Goal: Task Accomplishment & Management: Manage account settings

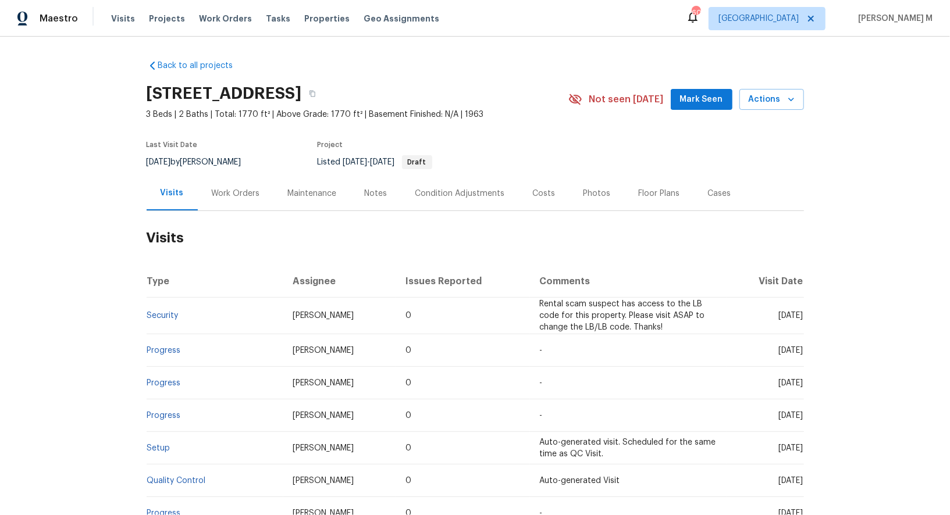
click at [259, 186] on div "Work Orders" at bounding box center [236, 193] width 76 height 34
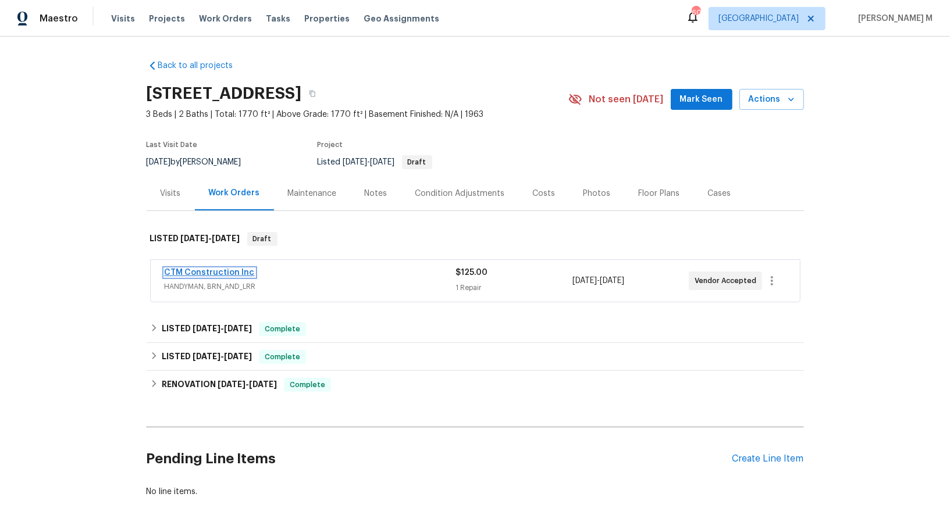
click at [222, 269] on link "CTM Construction Inc" at bounding box center [210, 273] width 90 height 8
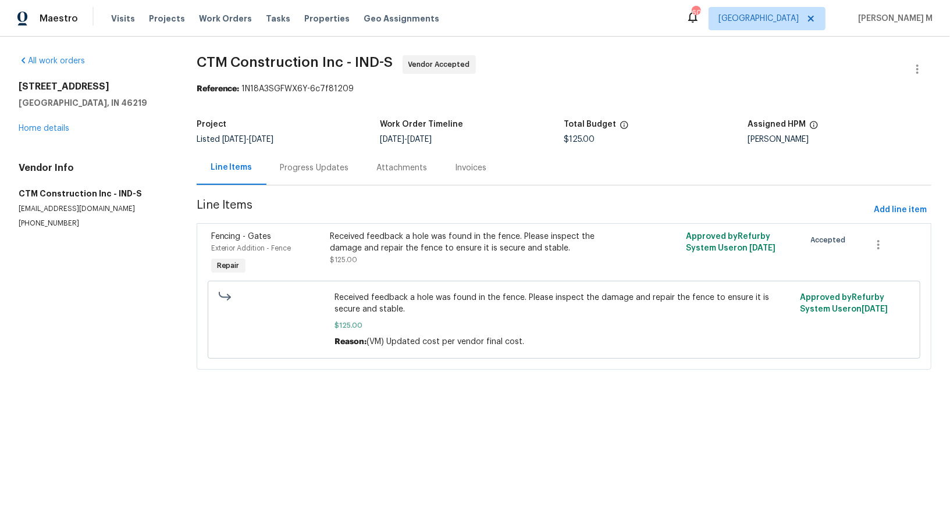
click at [294, 162] on div "Progress Updates" at bounding box center [314, 168] width 69 height 12
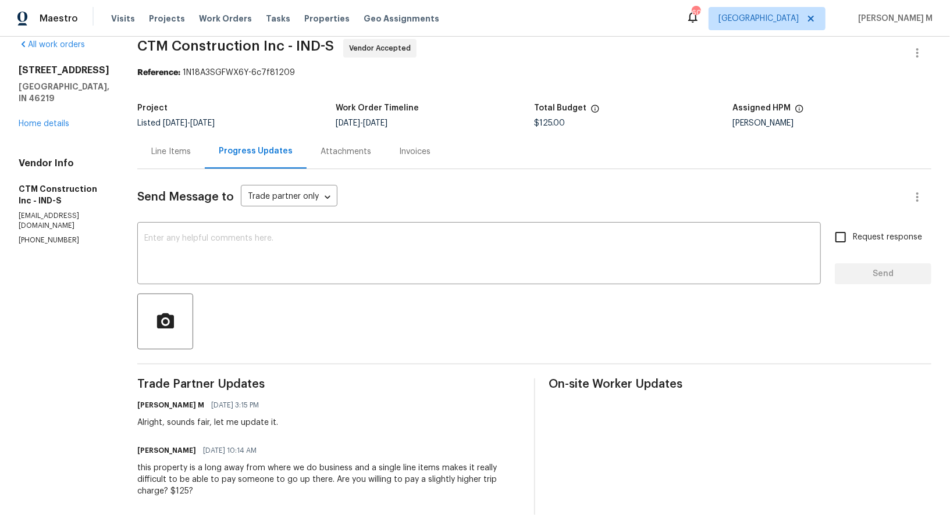
scroll to position [16, 0]
click at [288, 253] on textarea at bounding box center [478, 255] width 669 height 41
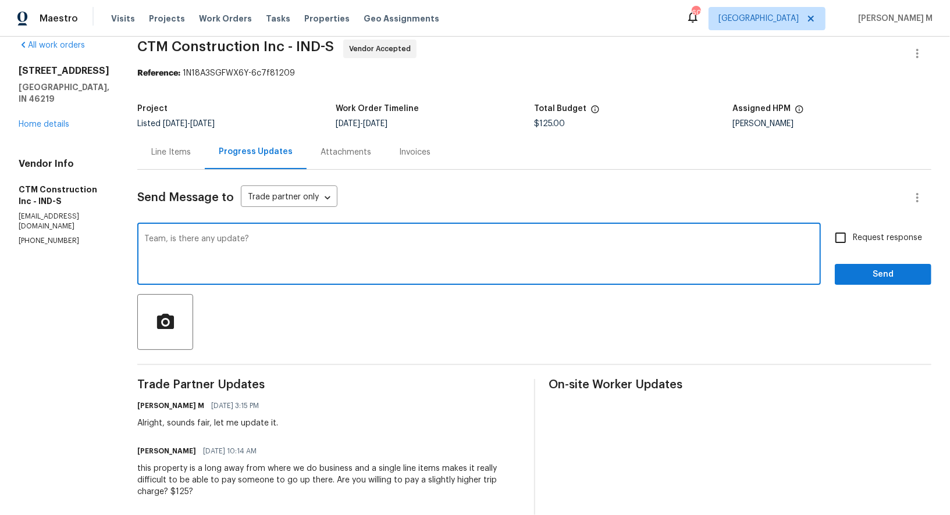
type textarea "Team, is there any update?"
click at [868, 232] on span "Request response" at bounding box center [887, 238] width 69 height 12
click at [853, 229] on input "Request response" at bounding box center [840, 238] width 24 height 24
checkbox input "true"
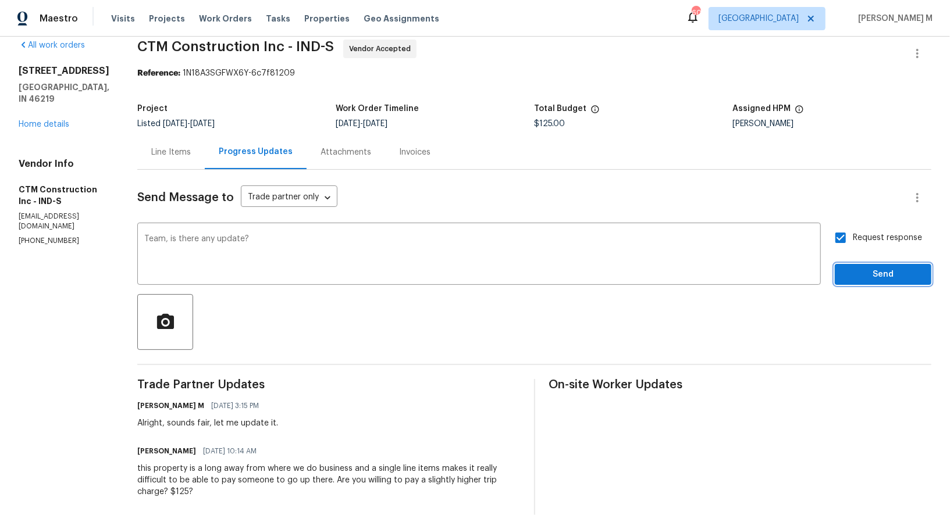
click at [867, 268] on span "Send" at bounding box center [883, 275] width 78 height 15
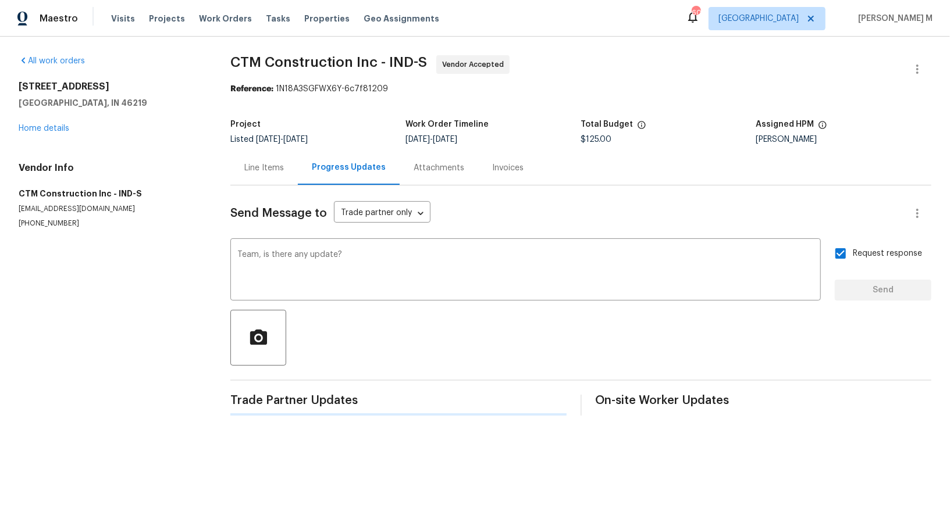
scroll to position [0, 0]
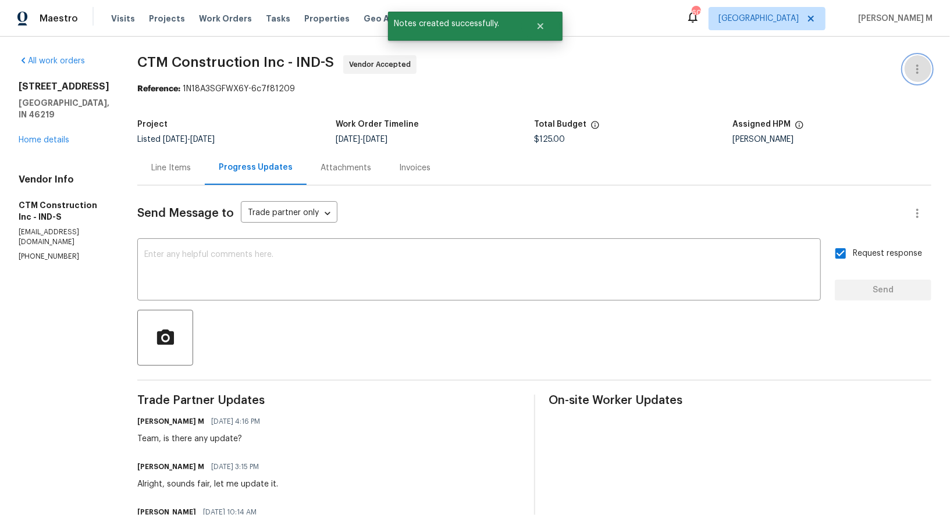
click at [916, 62] on icon "button" at bounding box center [917, 69] width 14 height 14
click at [916, 60] on li "Edit" at bounding box center [886, 67] width 126 height 19
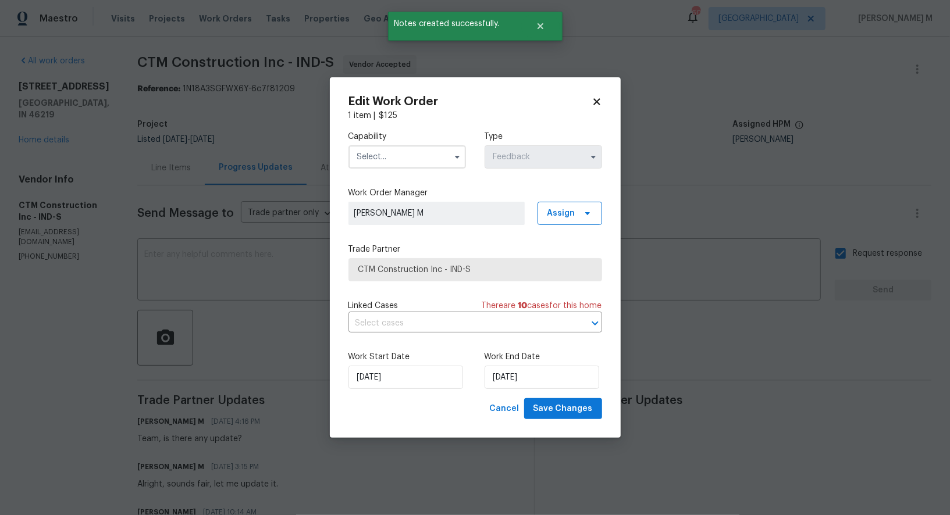
click at [402, 162] on input "text" at bounding box center [406, 156] width 117 height 23
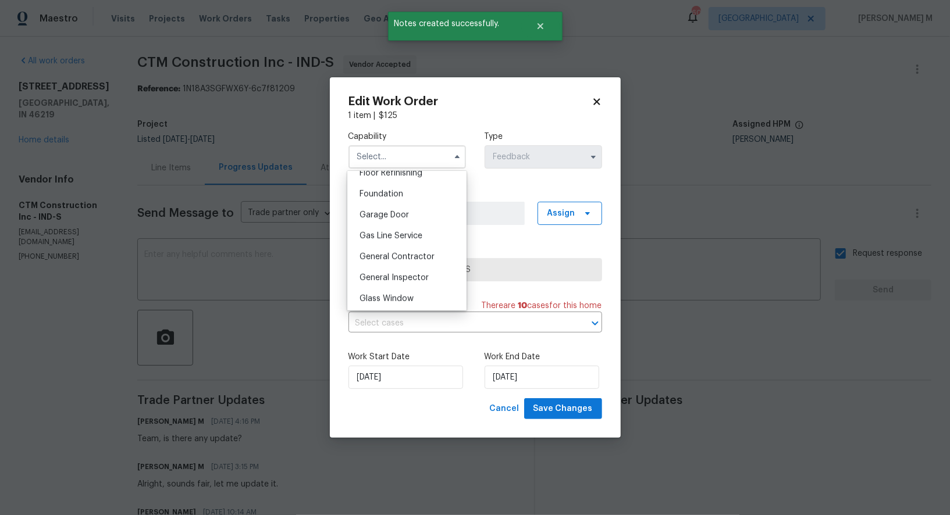
scroll to position [500, 0]
click at [401, 236] on span "General Contractor" at bounding box center [396, 240] width 75 height 8
type input "General Contractor"
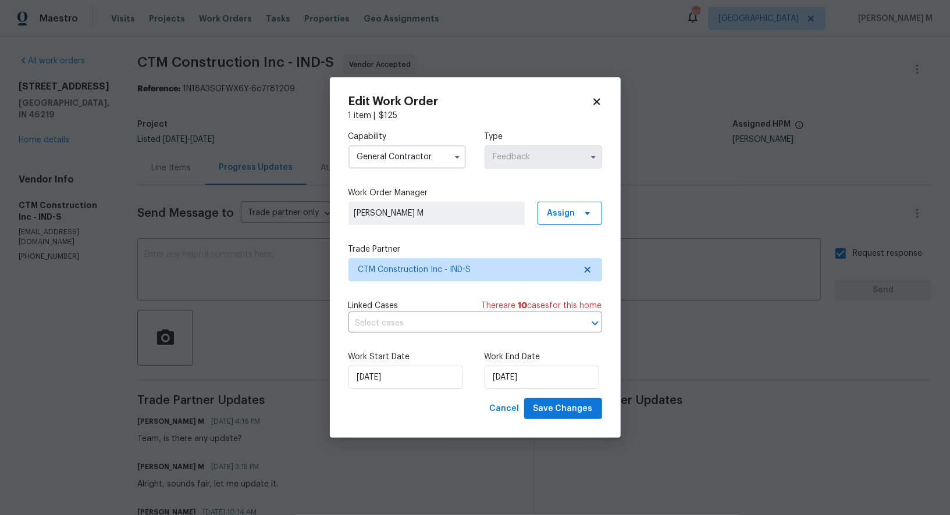
click at [389, 335] on div "Capability General Contractor Type Feedback Work Order Manager Vignesh M Assign…" at bounding box center [475, 260] width 254 height 277
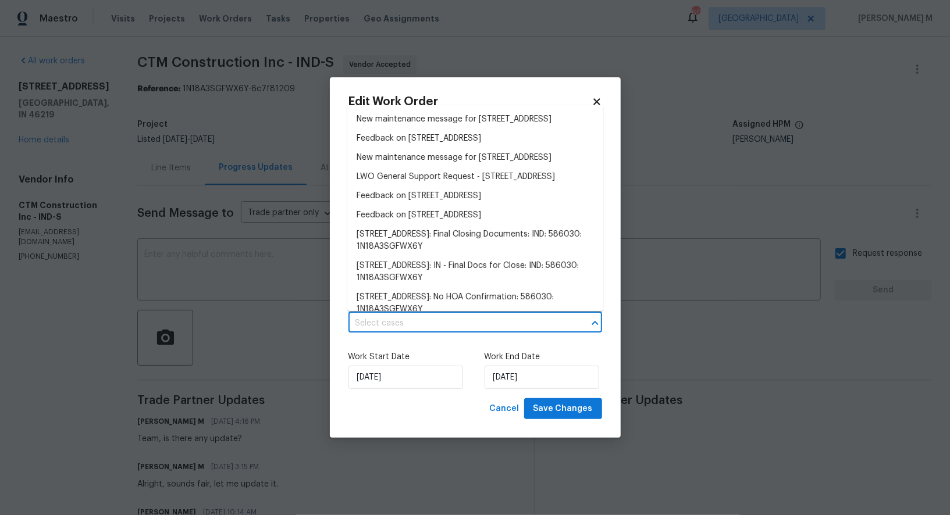
click at [389, 330] on input "text" at bounding box center [458, 324] width 221 height 18
click at [410, 145] on li "Feedback on 8040 Goldenrod Ct, Indianapolis, IN 46219" at bounding box center [475, 138] width 256 height 19
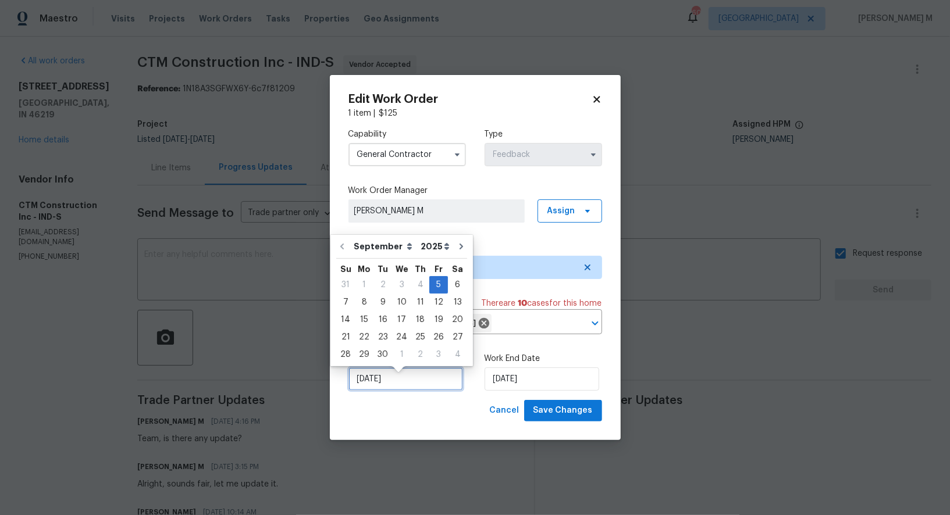
click at [395, 379] on input "05/09/2025" at bounding box center [405, 379] width 115 height 23
click at [364, 309] on div "8" at bounding box center [364, 302] width 19 height 16
type input "08/09/2025"
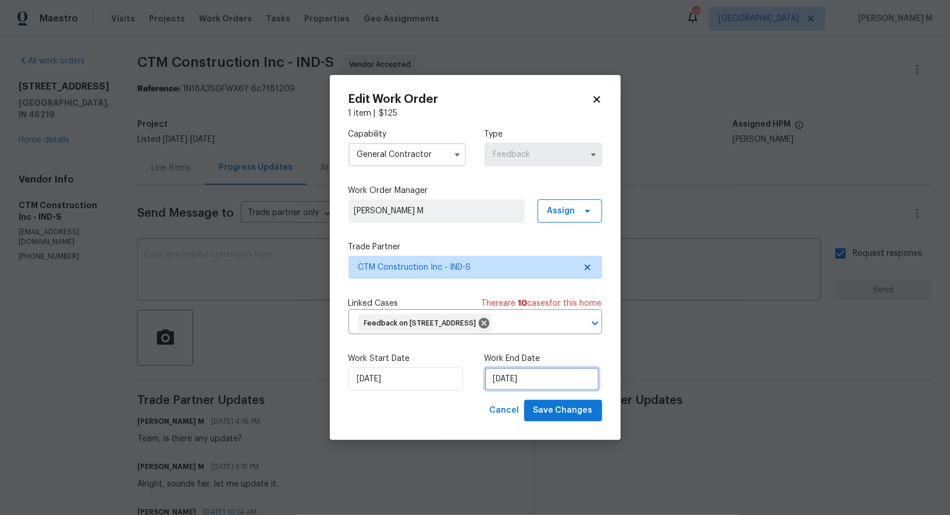
click at [522, 385] on input "09/09/2025" at bounding box center [541, 379] width 115 height 23
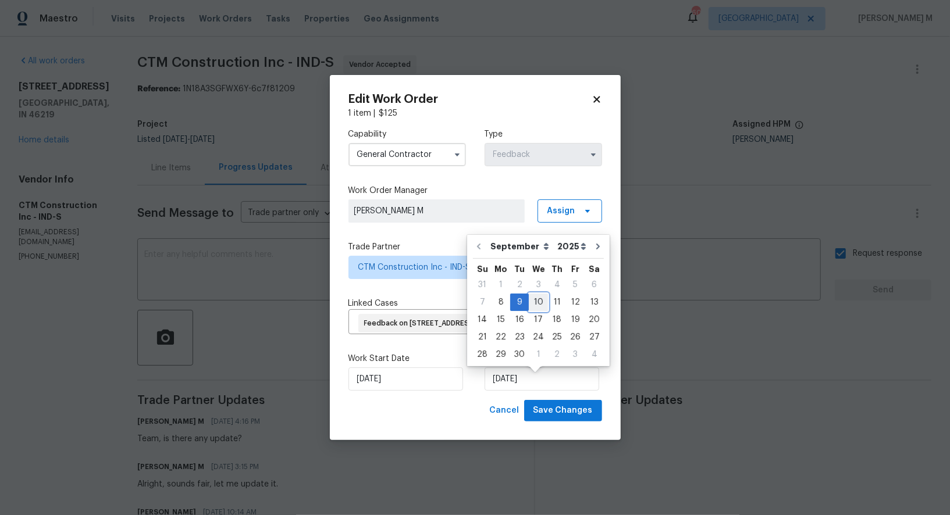
click at [533, 303] on div "10" at bounding box center [538, 302] width 19 height 16
type input "10/09/2025"
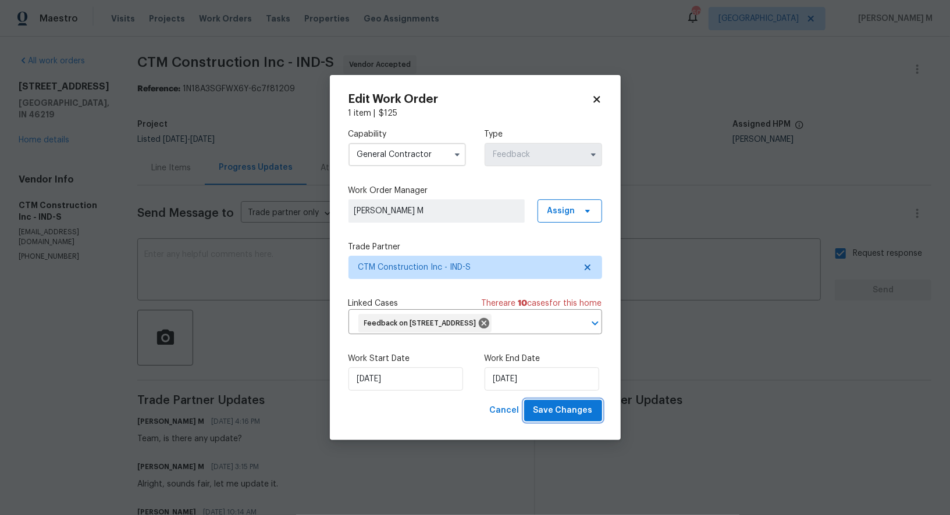
click at [559, 422] on button "Save Changes" at bounding box center [563, 411] width 78 height 22
click at [637, 394] on body "Maestro Visits Projects Work Orders Tasks Properties Geo Assignments 60 Dallas …" at bounding box center [475, 257] width 950 height 515
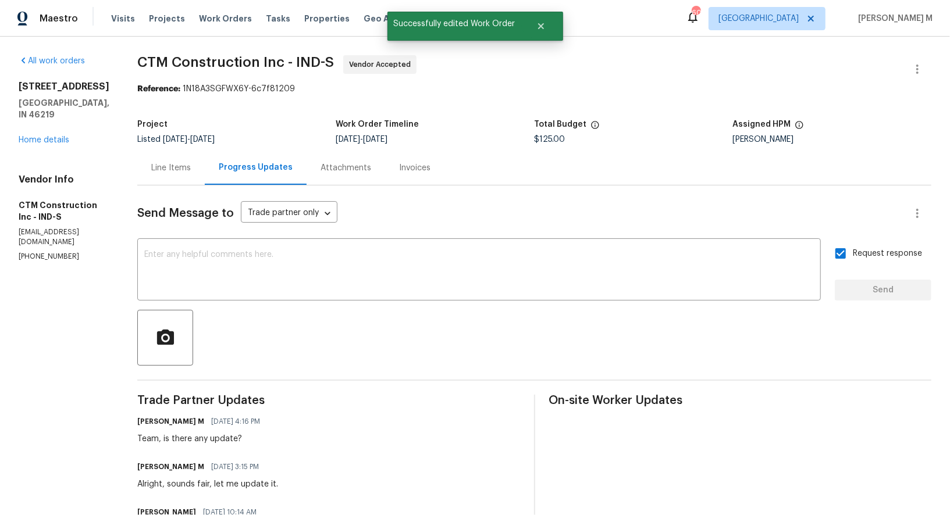
click at [37, 130] on div "8040 Goldenrod Ct Indianapolis, IN 46219 Home details" at bounding box center [64, 113] width 91 height 65
click at [40, 136] on link "Home details" at bounding box center [44, 140] width 51 height 8
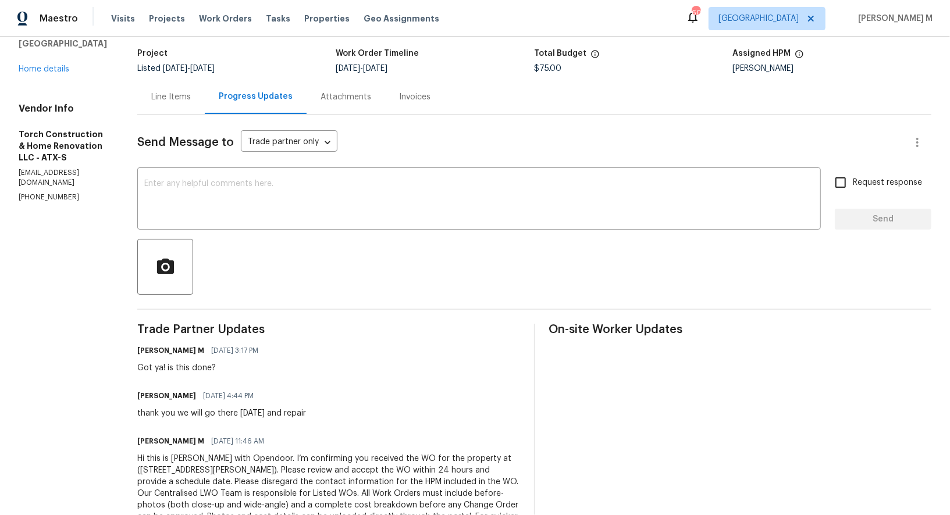
scroll to position [62, 0]
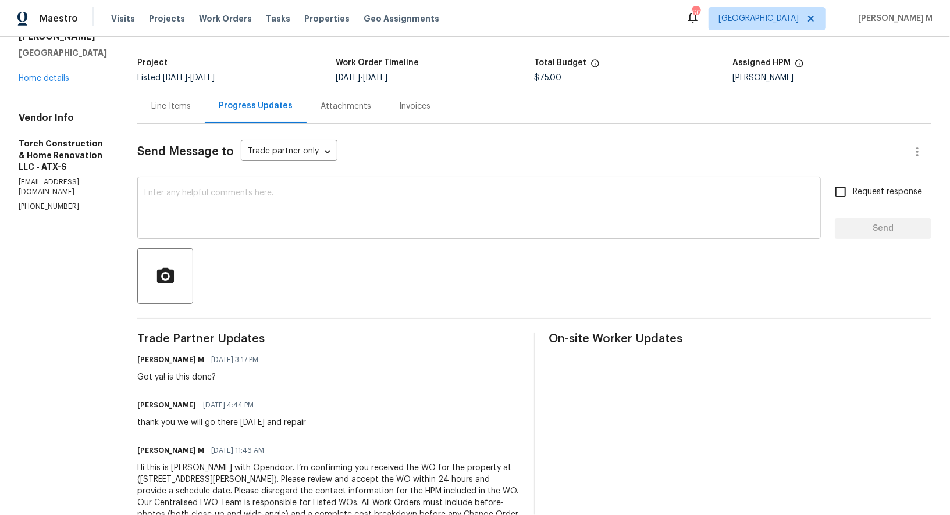
click at [279, 193] on textarea at bounding box center [478, 209] width 669 height 41
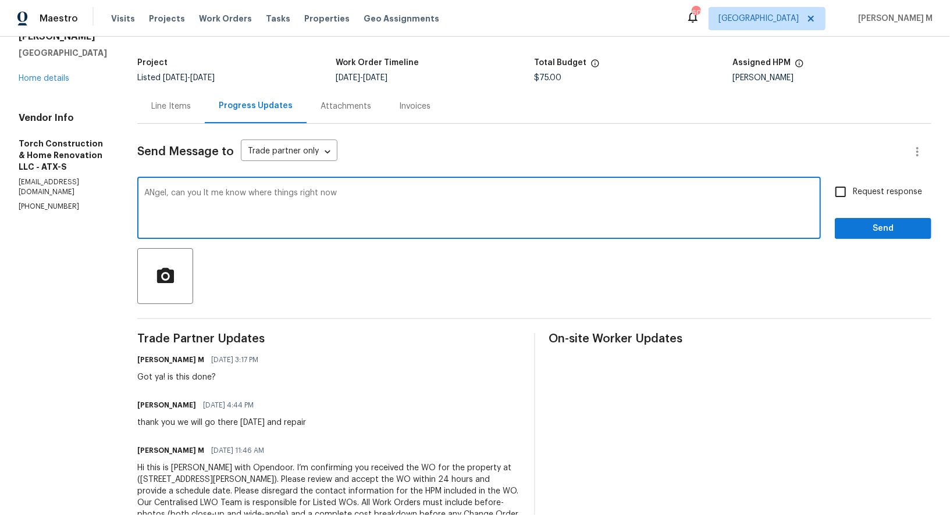
type textarea "ANgel, can you lt me know where things right now?"
click at [308, 230] on div "Send Message to Trade partner only Trade partner only ​ x ​ Request response Se…" at bounding box center [534, 346] width 794 height 445
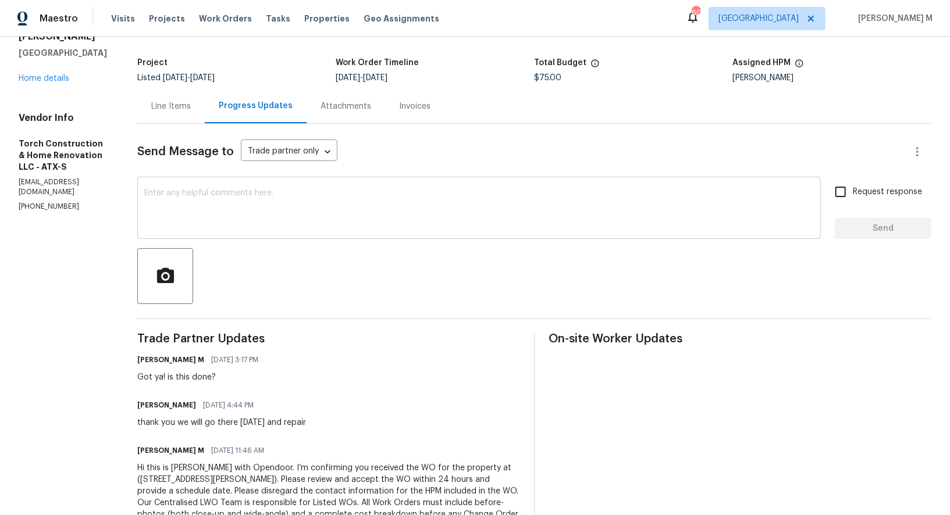
paste textarea "Angel, can you lemme know where things are at right now?"
click at [333, 199] on textarea at bounding box center [478, 209] width 669 height 41
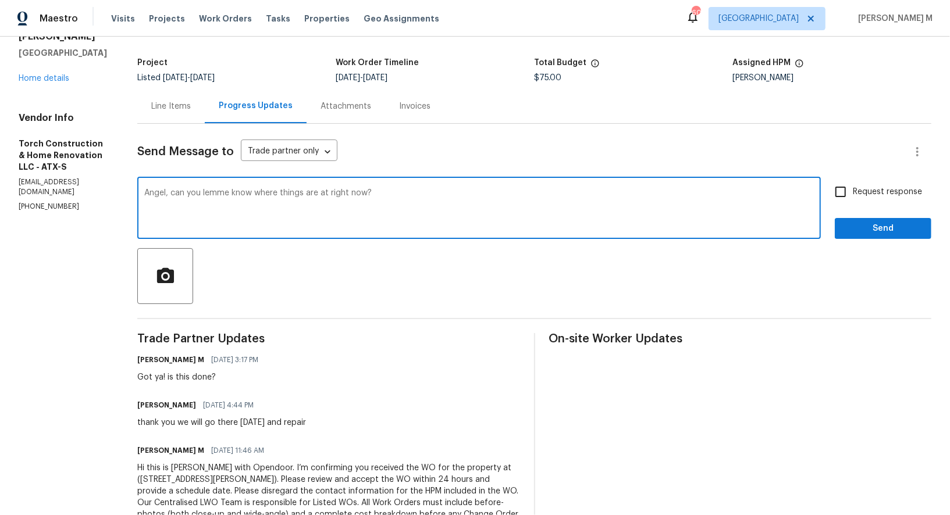
click at [223, 189] on textarea "Angel, can you lemme know where things are at right now?" at bounding box center [478, 209] width 669 height 41
click at [0, 0] on span "let me" at bounding box center [0, 0] width 0 height 0
type textarea "Angel, can you let me know where things are at right now?"
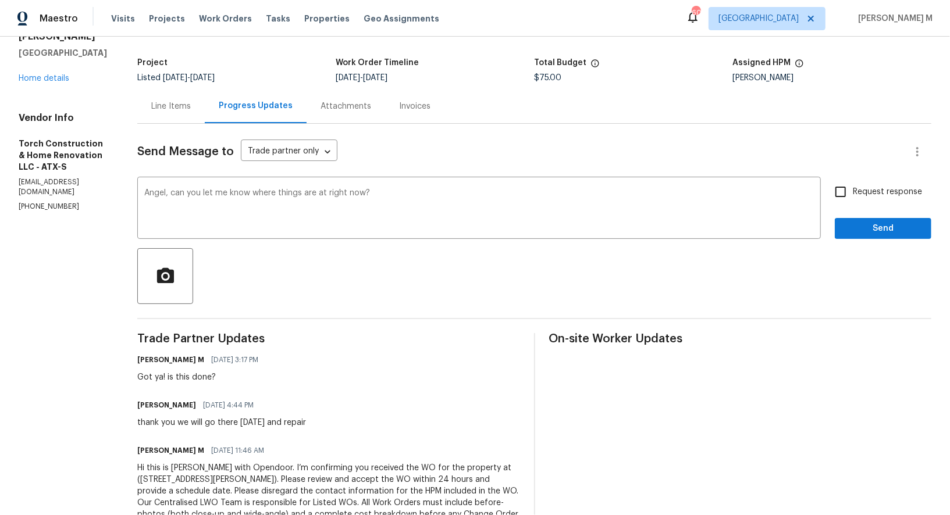
click at [888, 180] on label "Request response" at bounding box center [875, 192] width 94 height 24
click at [853, 180] on input "Request response" at bounding box center [840, 192] width 24 height 24
checkbox input "true"
click at [871, 222] on span "Send" at bounding box center [883, 229] width 78 height 15
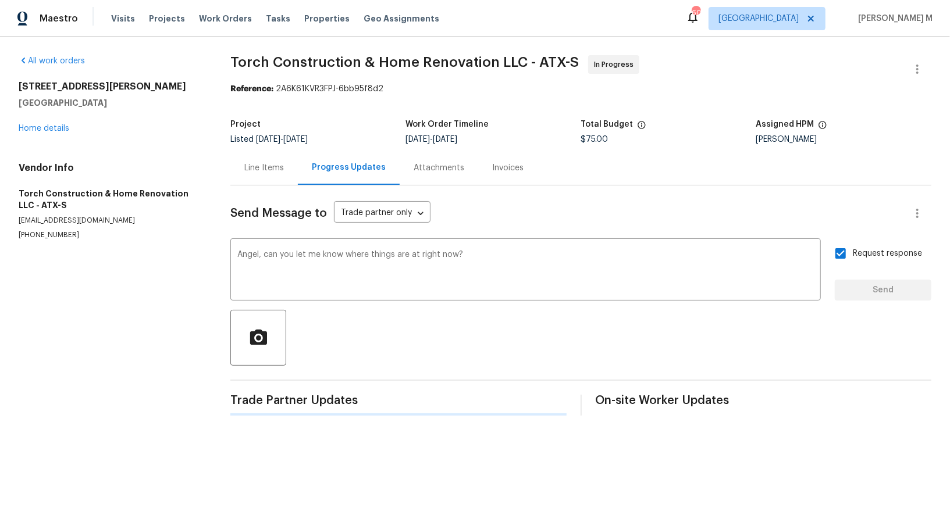
scroll to position [0, 0]
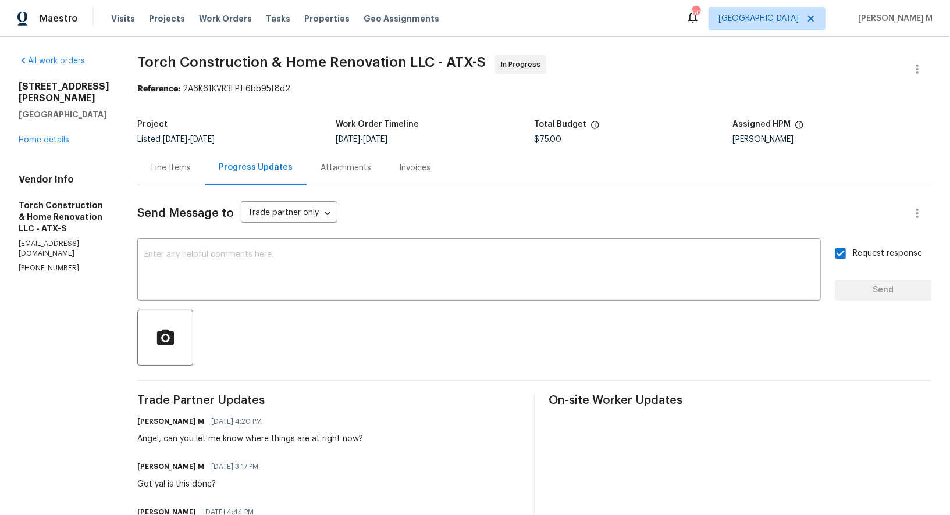
click at [52, 116] on div "312 La Escalera Dr Leander, TX 78641 Home details" at bounding box center [64, 113] width 91 height 65
click at [52, 136] on link "Home details" at bounding box center [44, 140] width 51 height 8
